Goal: Task Accomplishment & Management: Use online tool/utility

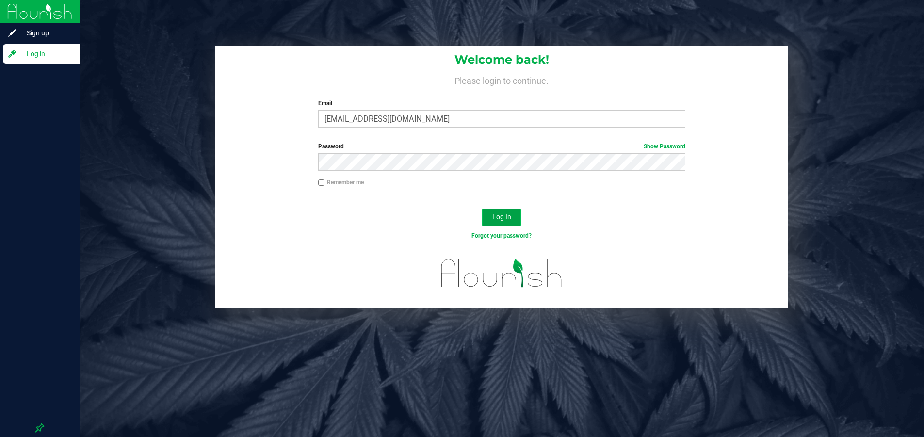
click at [495, 211] on button "Log In" at bounding box center [501, 217] width 39 height 17
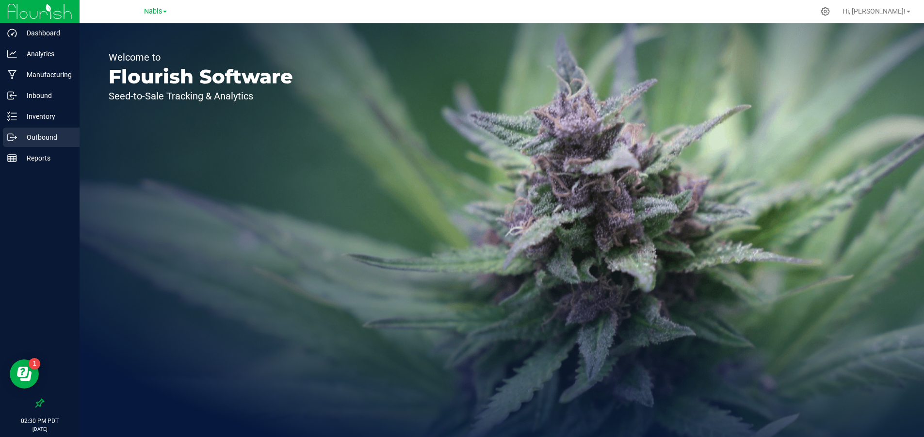
click at [51, 134] on p "Outbound" at bounding box center [46, 137] width 58 height 12
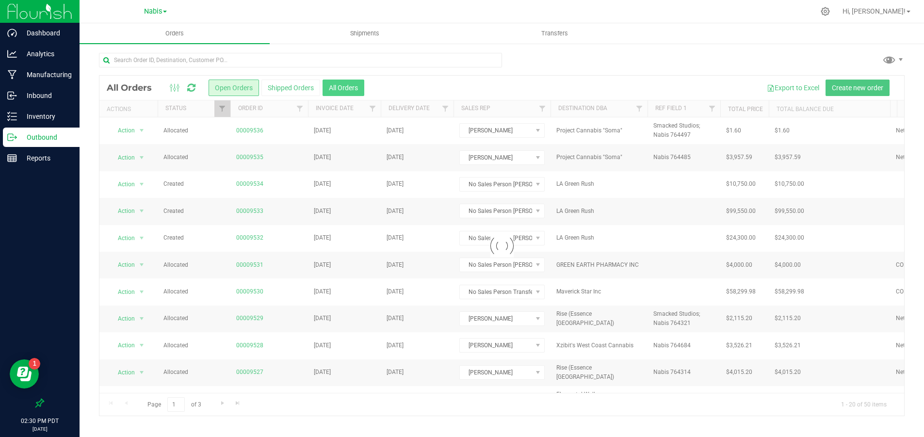
click at [343, 93] on button "All Orders" at bounding box center [344, 88] width 42 height 16
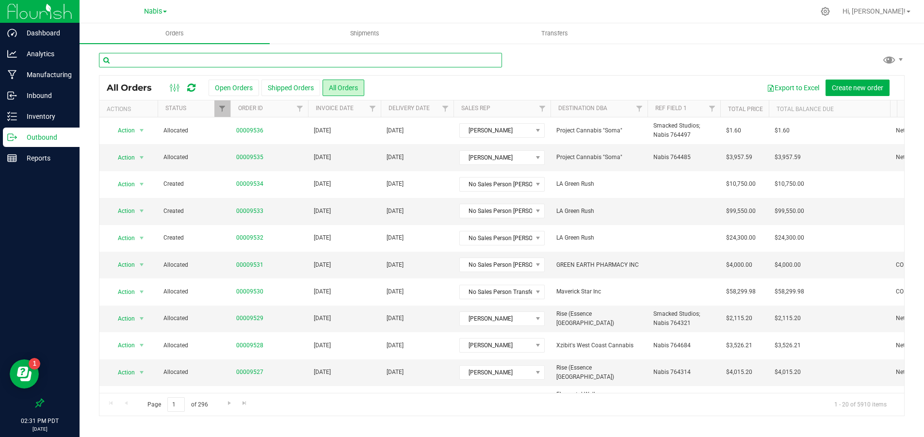
click at [420, 60] on input "text" at bounding box center [300, 60] width 403 height 15
click at [304, 55] on input "text" at bounding box center [300, 60] width 403 height 15
click at [331, 60] on input "text" at bounding box center [300, 60] width 403 height 15
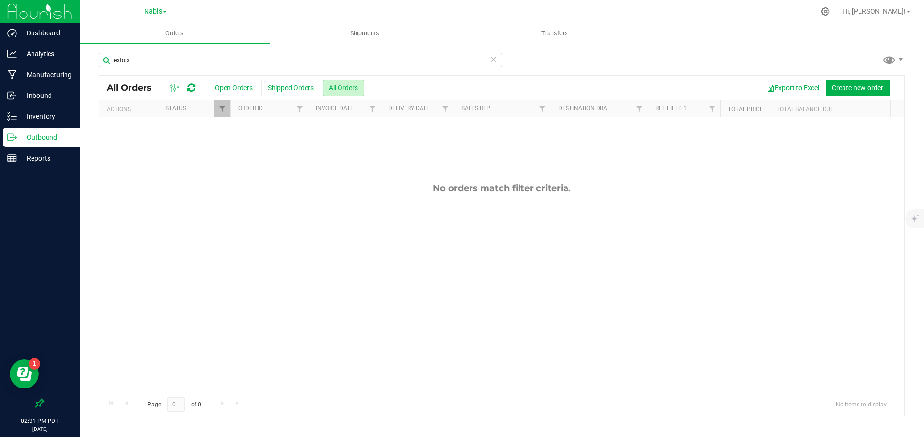
click at [221, 56] on input "extoix" at bounding box center [300, 60] width 403 height 15
drag, startPoint x: 213, startPoint y: 55, endPoint x: -171, endPoint y: 50, distance: 383.8
click at [0, 50] on html "Dashboard Analytics Manufacturing Inbound Inventory Outbound Reports 02:32 PM P…" at bounding box center [462, 218] width 924 height 437
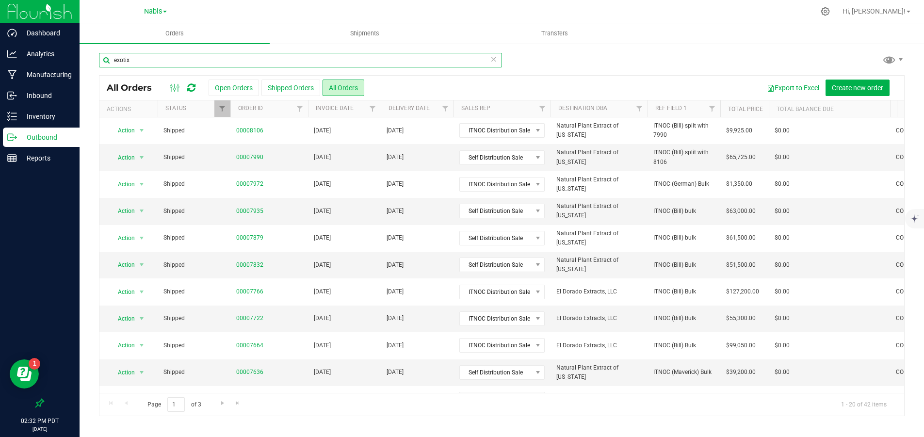
type input "exotix"
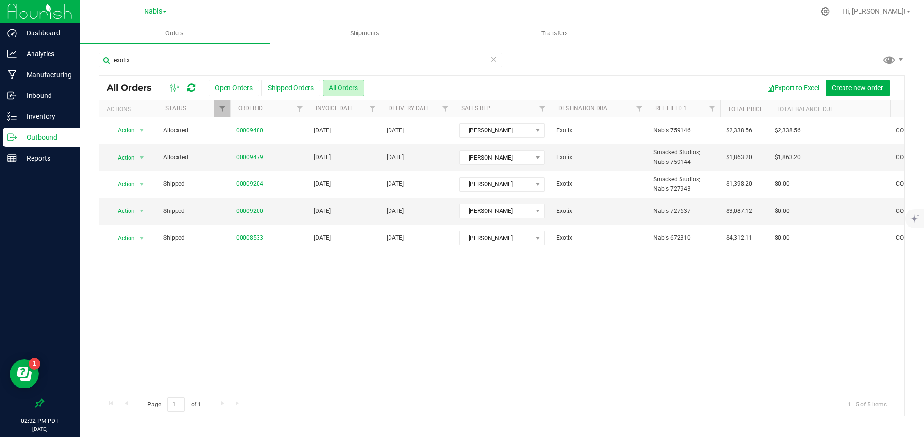
drag, startPoint x: 256, startPoint y: 128, endPoint x: 213, endPoint y: 266, distance: 145.2
click at [205, 295] on div "Action Action Cancel order Clone order Edit order Mark as fully paid Order audi…" at bounding box center [501, 255] width 805 height 276
drag, startPoint x: 247, startPoint y: 130, endPoint x: 256, endPoint y: 301, distance: 171.5
click at [273, 326] on div "Action Action Cancel order Clone order Edit order Mark as fully paid Order audi…" at bounding box center [501, 255] width 805 height 276
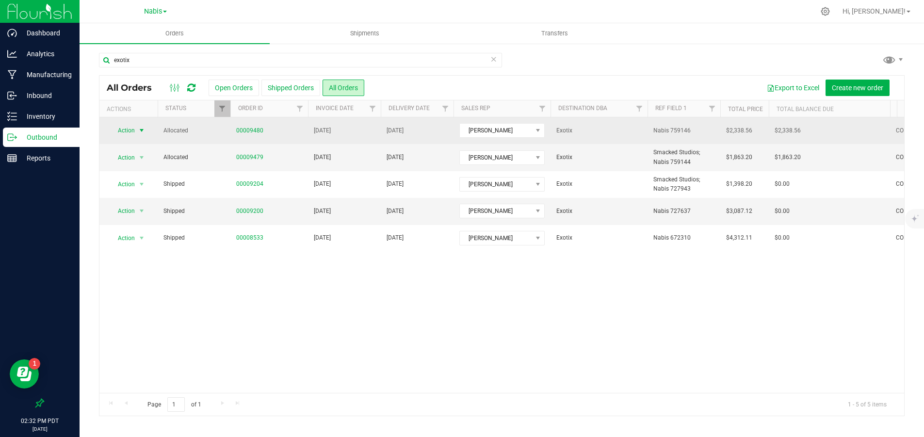
click at [126, 130] on span "Action" at bounding box center [122, 131] width 26 height 14
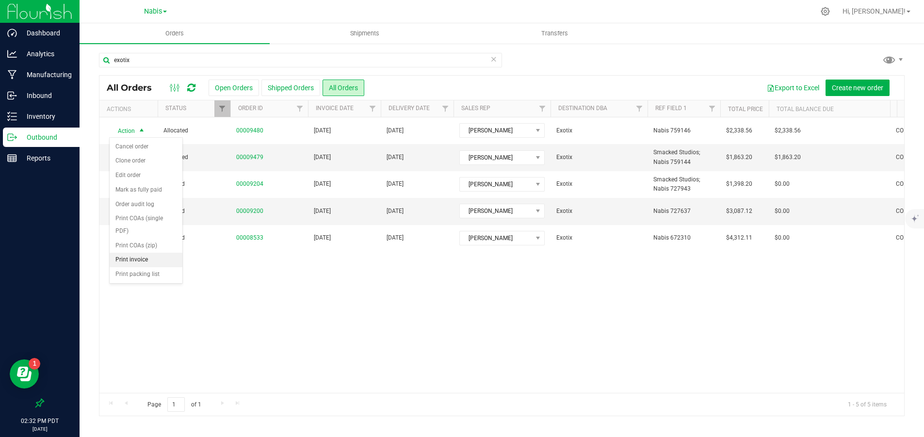
click at [137, 257] on li "Print invoice" at bounding box center [146, 260] width 73 height 15
click at [123, 157] on span "Action" at bounding box center [122, 158] width 26 height 14
click at [134, 282] on li "Print invoice" at bounding box center [146, 287] width 73 height 15
